Goal: Information Seeking & Learning: Learn about a topic

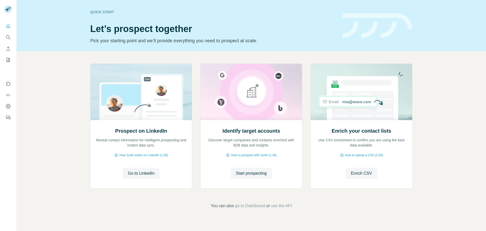
drag, startPoint x: 0, startPoint y: 0, endPoint x: 52, endPoint y: 128, distance: 138.0
click at [52, 128] on div "Prospect on LinkedIn Reveal contact information for intelligent prospecting and…" at bounding box center [251, 136] width 469 height 170
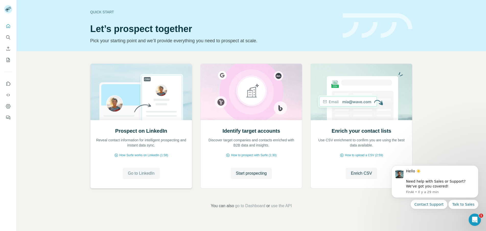
click at [150, 173] on span "Go to LinkedIn" at bounding box center [141, 173] width 27 height 6
click at [478, 167] on icon "Dismiss notification" at bounding box center [477, 166] width 3 height 3
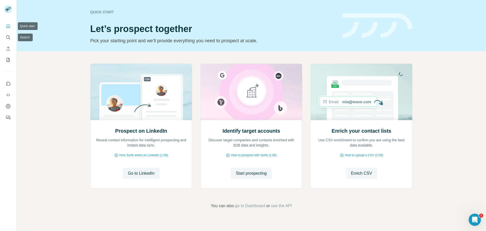
click at [4, 28] on button "Quick start" at bounding box center [8, 25] width 8 height 9
click at [6, 36] on icon "Search" at bounding box center [8, 37] width 5 height 5
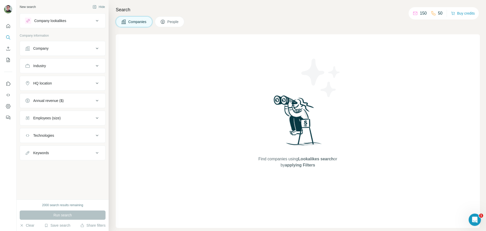
click at [72, 48] on div "Company" at bounding box center [59, 48] width 69 height 5
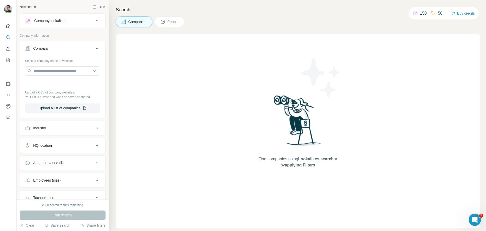
click at [74, 47] on div "Company" at bounding box center [59, 48] width 69 height 5
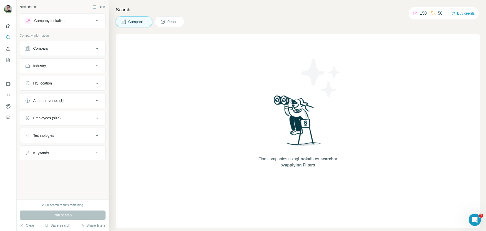
click at [167, 26] on button "People" at bounding box center [170, 21] width 30 height 11
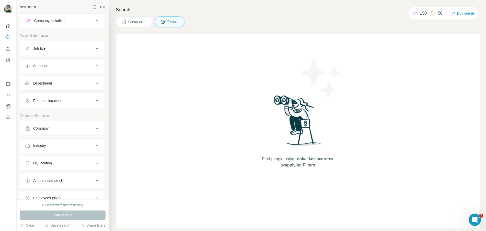
click at [52, 50] on div "Job title" at bounding box center [59, 48] width 69 height 5
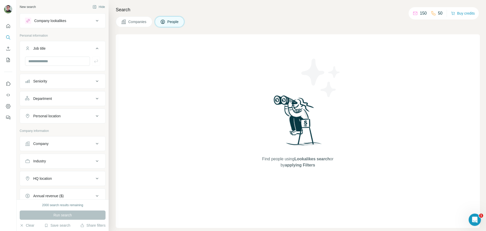
click at [80, 48] on div "Job title" at bounding box center [59, 48] width 69 height 5
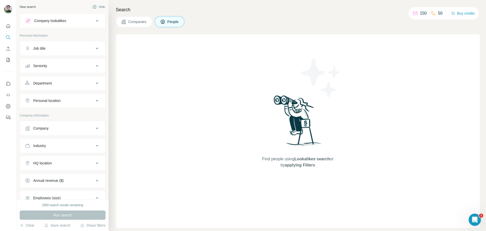
click at [451, 46] on div "Find people using Lookalikes search or by applying Filters" at bounding box center [298, 130] width 364 height 193
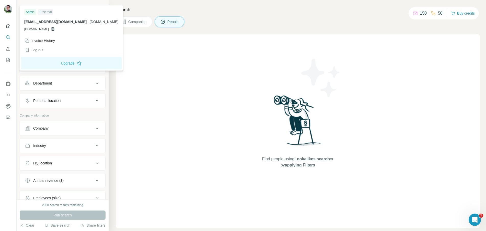
click at [7, 9] on img at bounding box center [8, 9] width 8 height 8
click at [7, 106] on icon "Dashboard" at bounding box center [8, 106] width 5 height 5
